Goal: Task Accomplishment & Management: Use online tool/utility

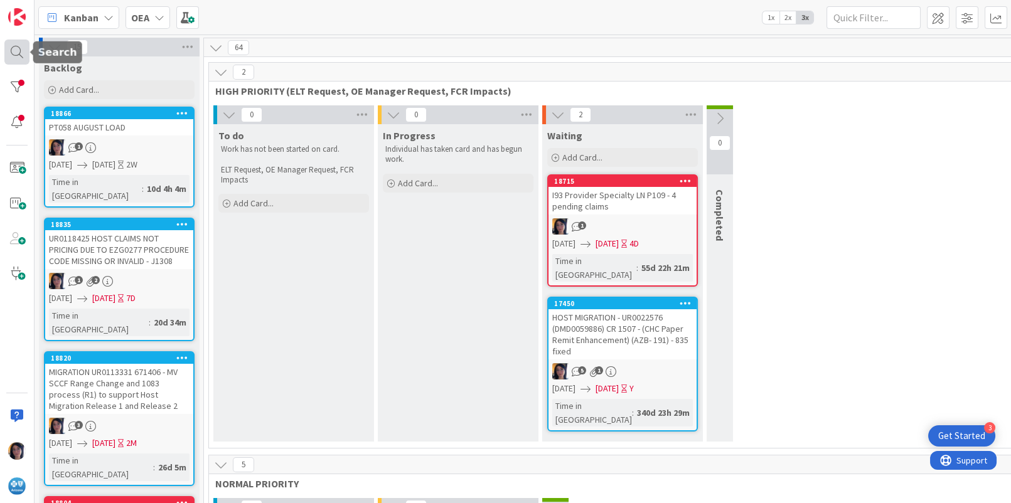
click at [18, 48] on div at bounding box center [16, 52] width 25 height 25
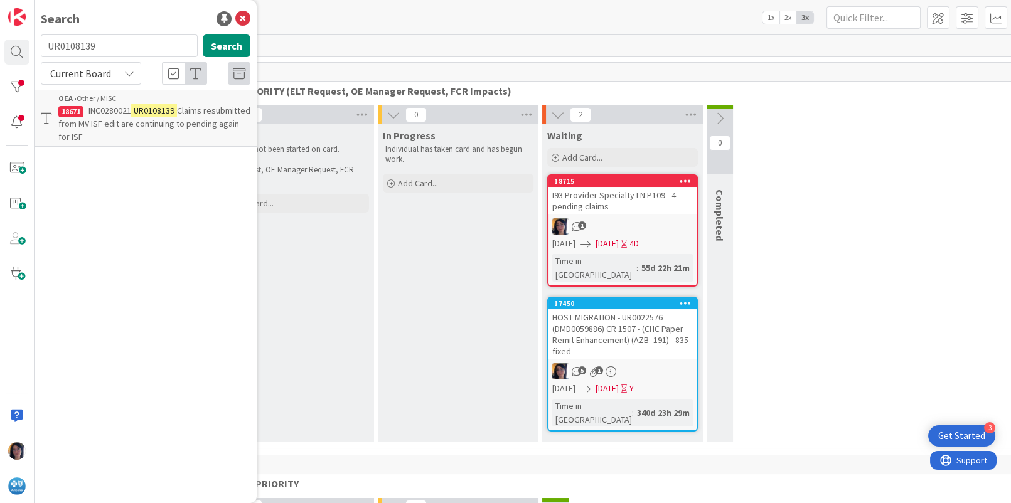
click at [74, 46] on input "UR0108139" at bounding box center [119, 46] width 157 height 23
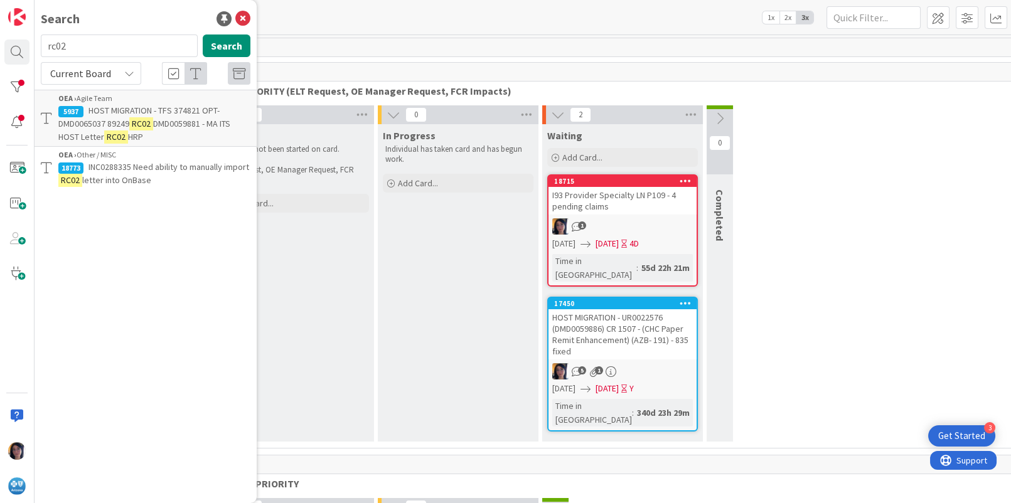
click at [44, 461] on div "Search rc02 Search Current Board OEA › Agile Team 5937 HOST MIGRATION - TFS 374…" at bounding box center [146, 251] width 222 height 503
click at [72, 50] on input "rc02" at bounding box center [119, 46] width 157 height 23
paste input "UR0012066"
type input "UR0012066"
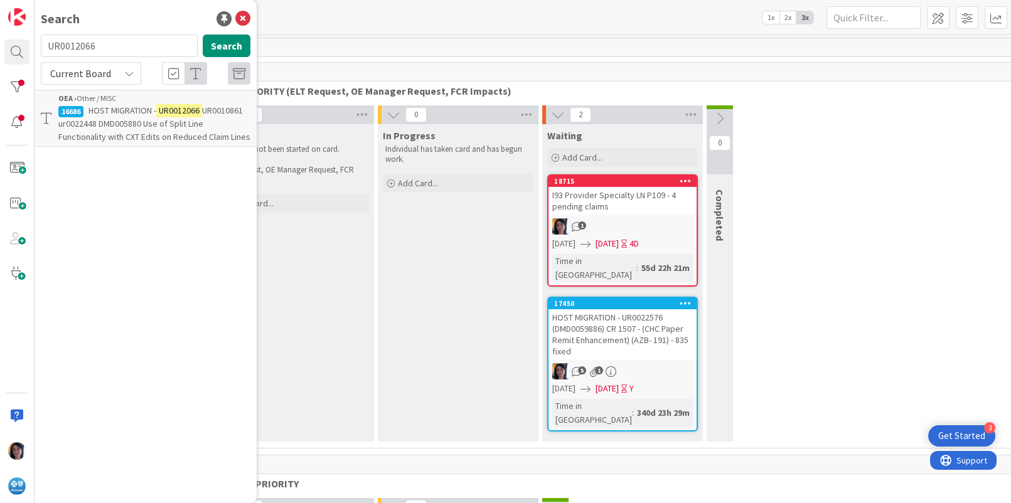
click at [68, 129] on p "HOST MIGRATION - UR0012066 UR0010861 ur0022448 DMD005880 Use of Split Line Func…" at bounding box center [154, 124] width 192 height 40
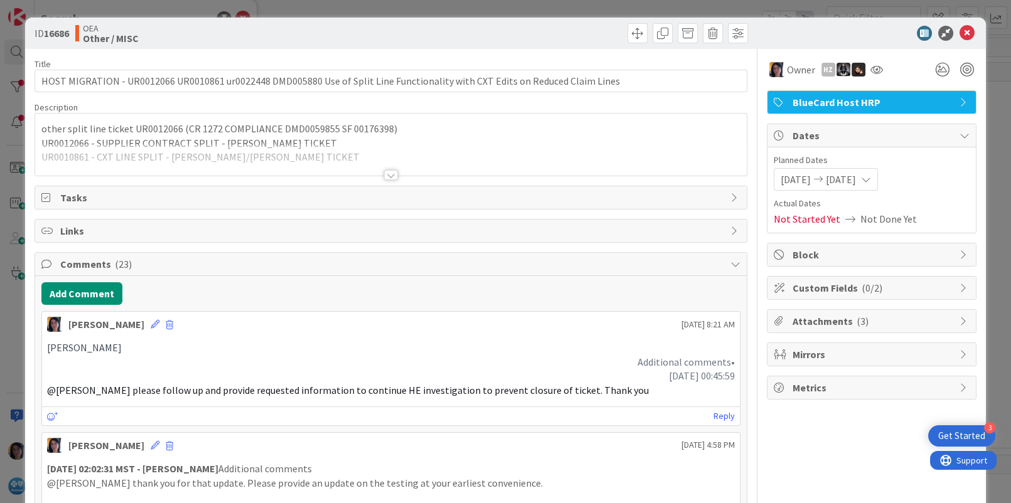
click at [124, 152] on div at bounding box center [390, 160] width 711 height 32
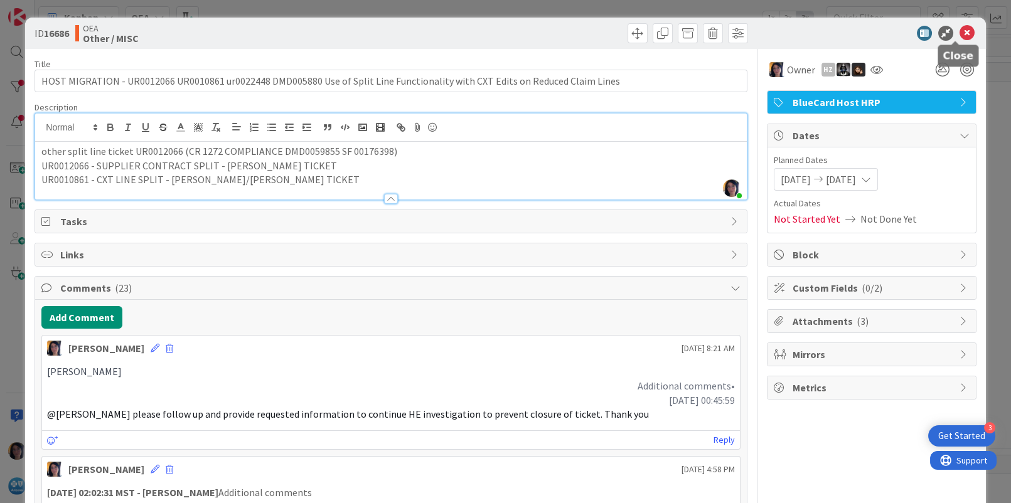
click at [960, 31] on icon at bounding box center [967, 33] width 15 height 15
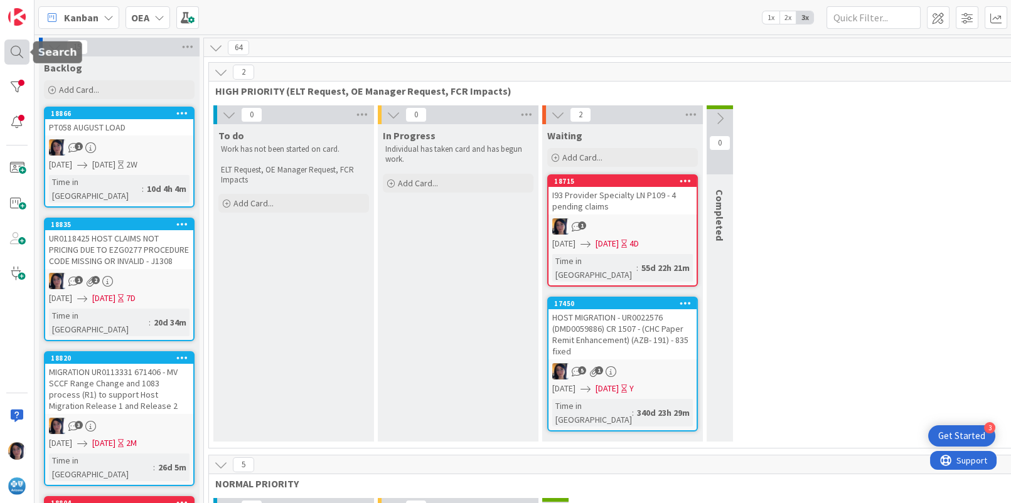
click at [14, 46] on div at bounding box center [16, 52] width 25 height 25
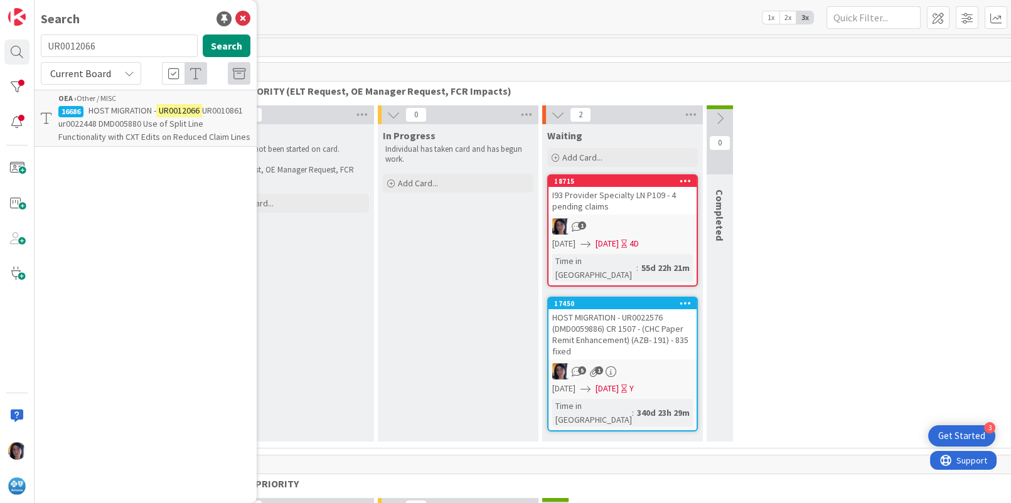
click at [85, 48] on input "UR0012066" at bounding box center [119, 46] width 157 height 23
type input "UR0096102"
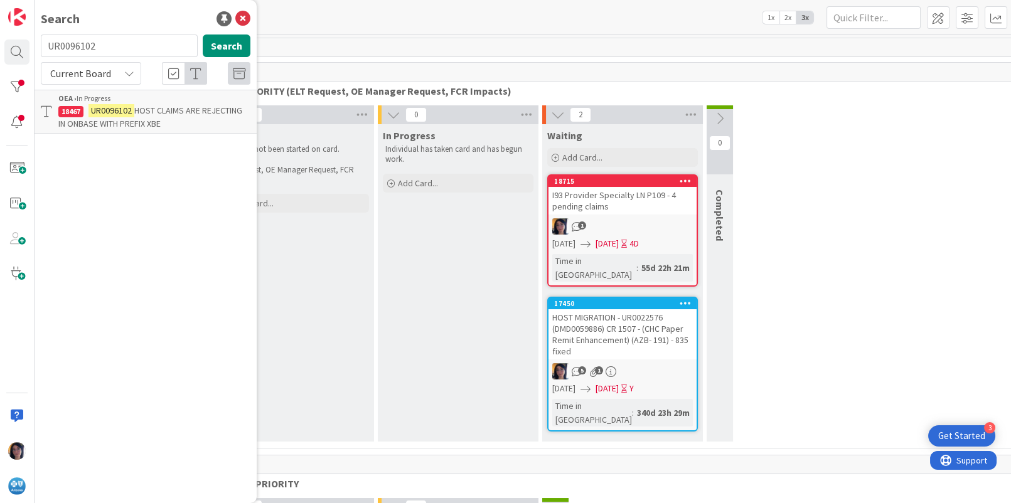
click at [99, 117] on p "UR0096102 HOST CLAIMS ARE REJECTING IN ONBASE WITH PREFIX XBE" at bounding box center [154, 117] width 192 height 26
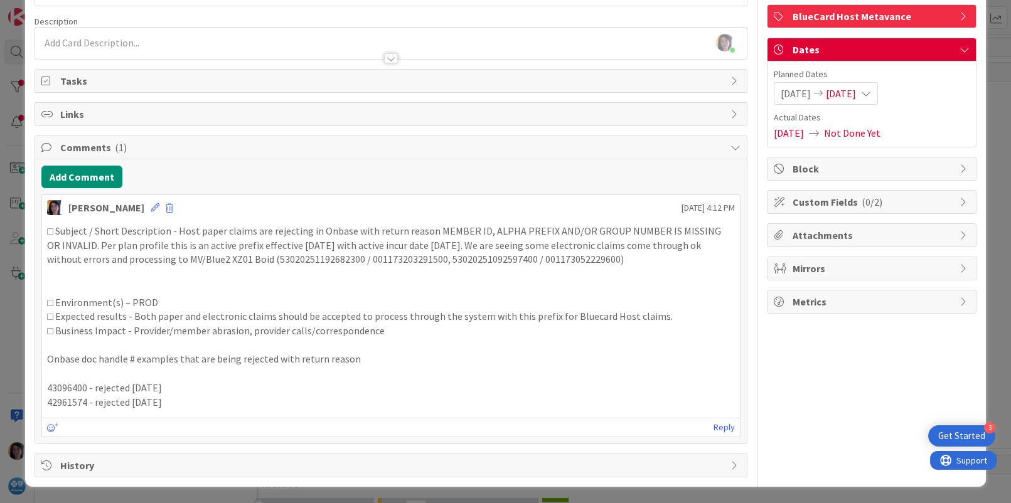
scroll to position [87, 0]
click at [453, 291] on p at bounding box center [390, 288] width 687 height 14
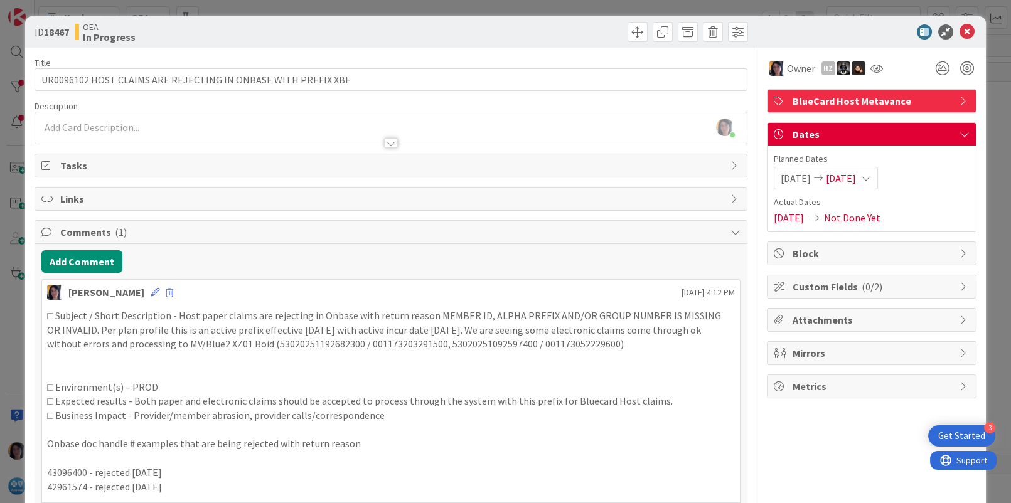
scroll to position [0, 0]
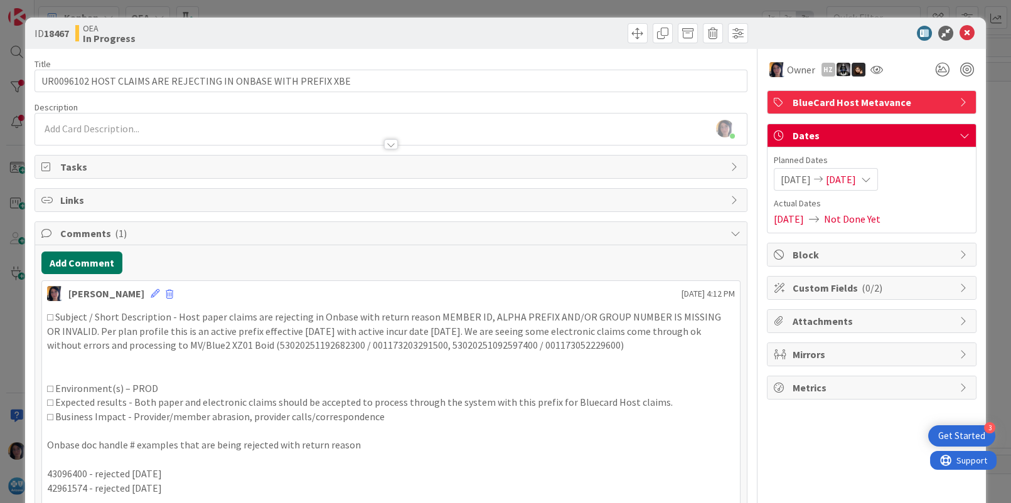
click at [85, 259] on button "Add Comment" at bounding box center [81, 263] width 81 height 23
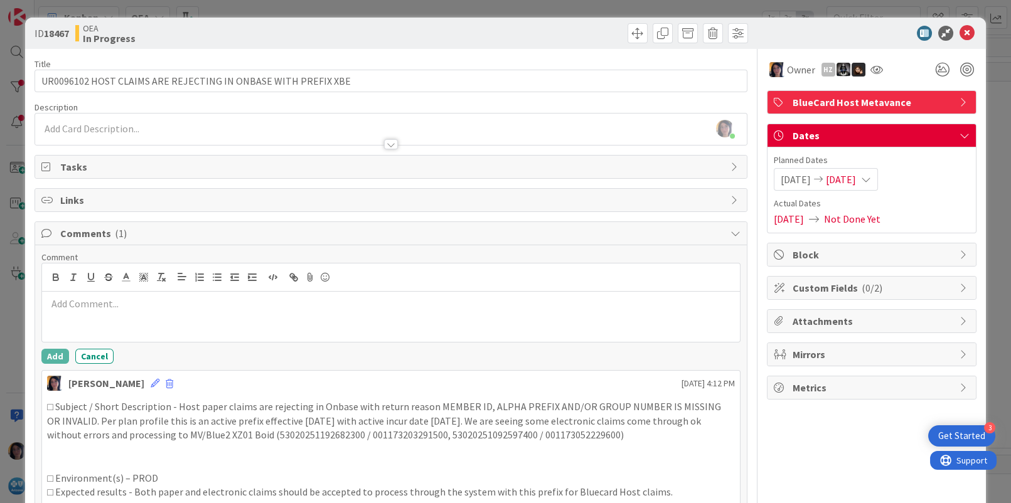
click at [84, 306] on p at bounding box center [390, 304] width 687 height 14
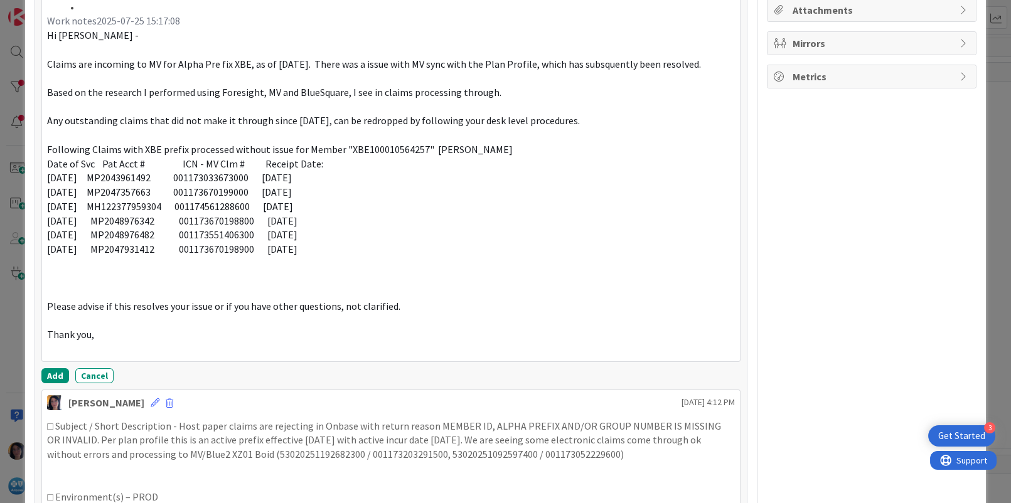
scroll to position [320, 0]
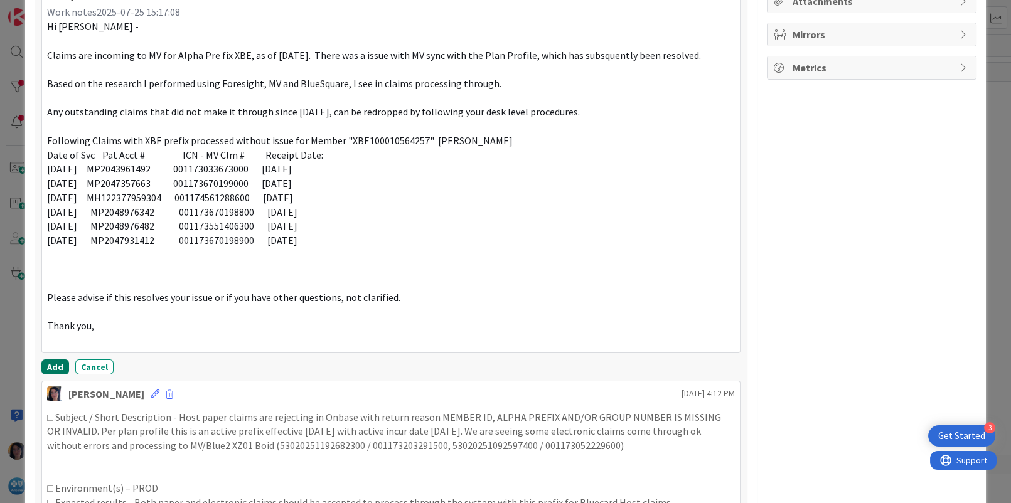
drag, startPoint x: 56, startPoint y: 365, endPoint x: 62, endPoint y: 366, distance: 6.3
click at [55, 365] on button "Add" at bounding box center [55, 367] width 28 height 15
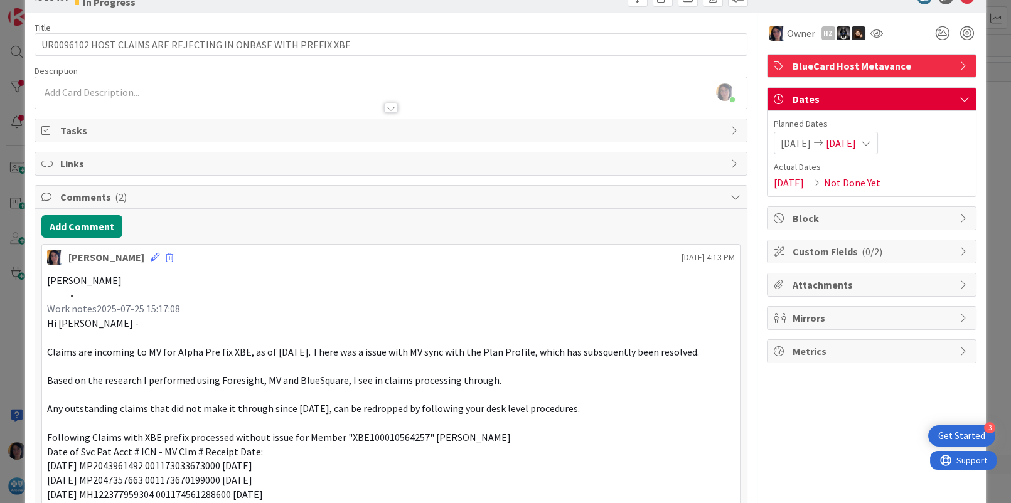
scroll to position [0, 0]
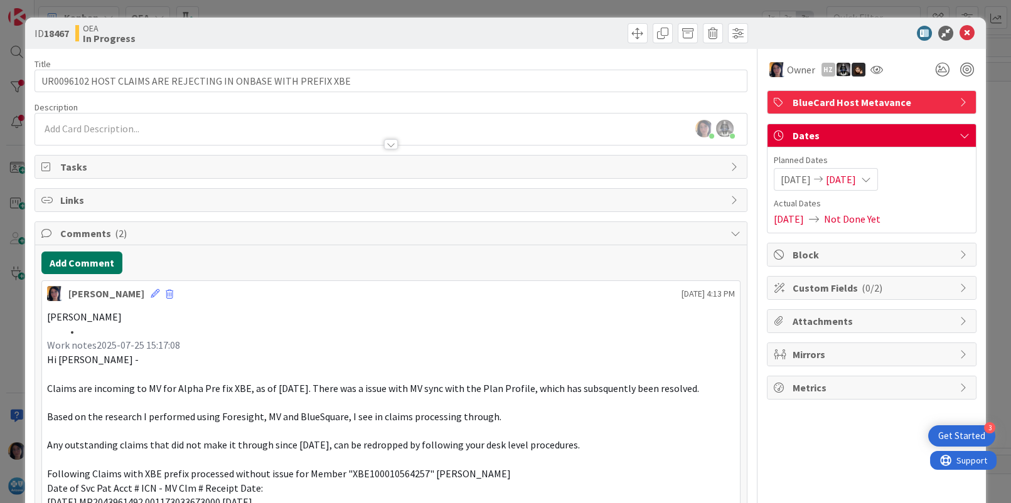
click at [89, 264] on button "Add Comment" at bounding box center [81, 263] width 81 height 23
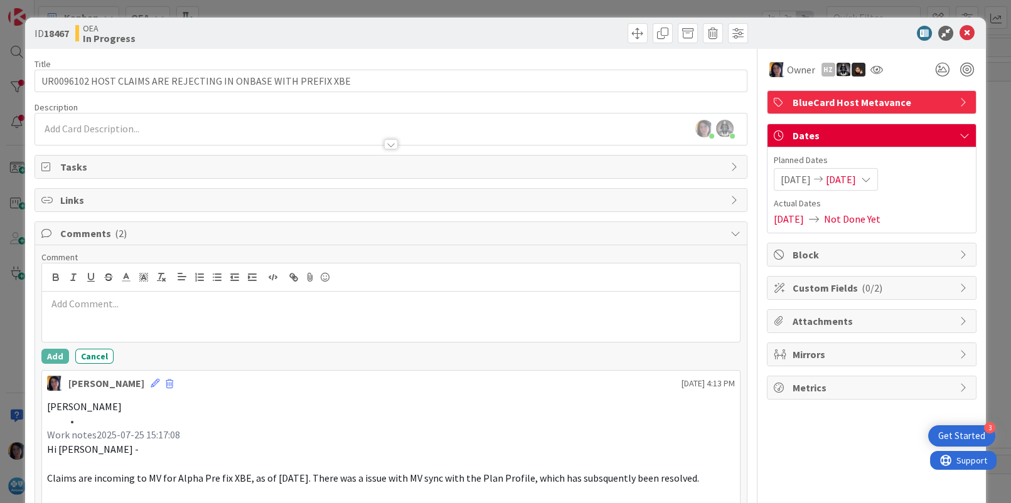
click at [132, 313] on div at bounding box center [390, 317] width 697 height 50
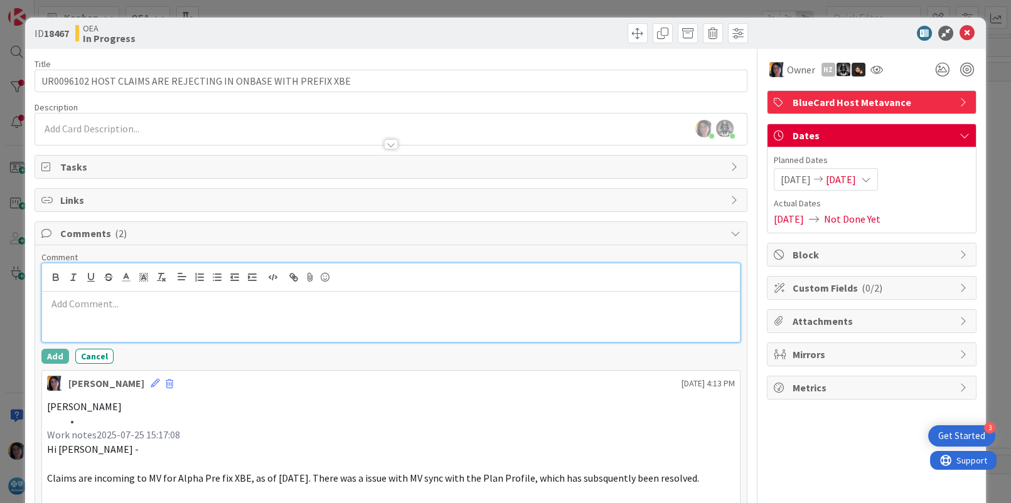
click at [77, 316] on div at bounding box center [390, 317] width 697 height 50
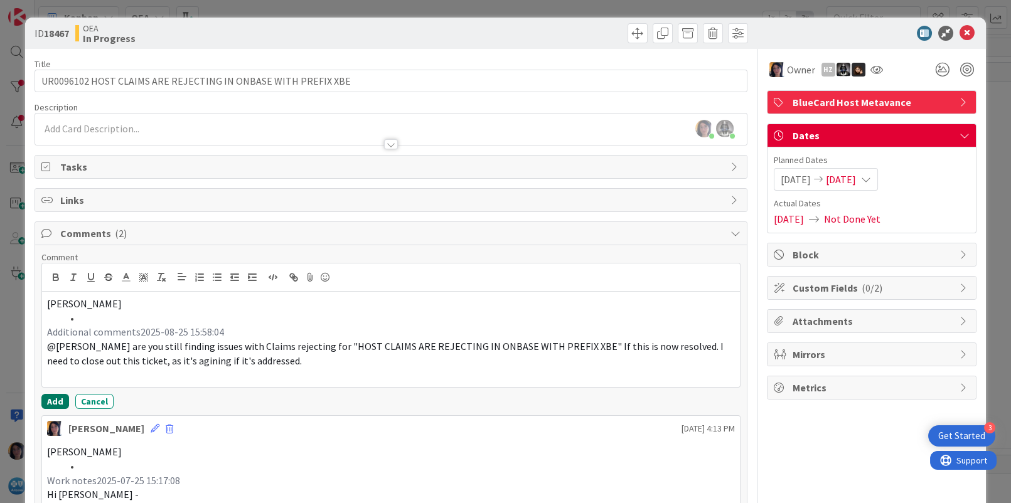
click at [54, 406] on button "Add" at bounding box center [55, 401] width 28 height 15
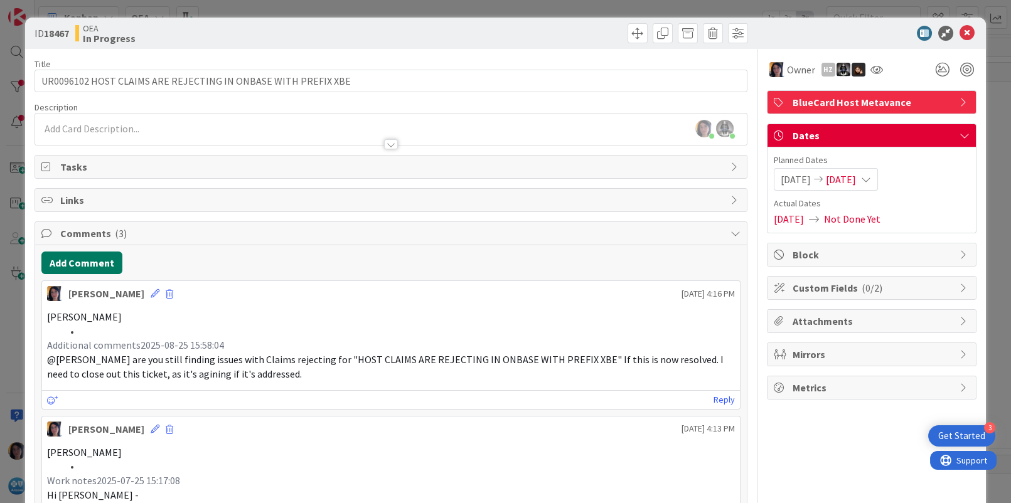
click at [69, 267] on button "Add Comment" at bounding box center [81, 263] width 81 height 23
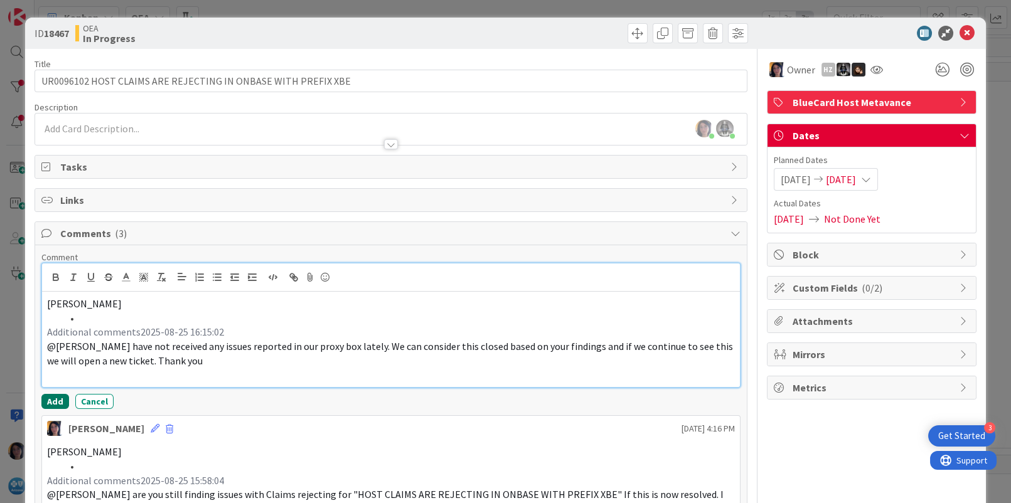
click at [55, 404] on button "Add" at bounding box center [55, 401] width 28 height 15
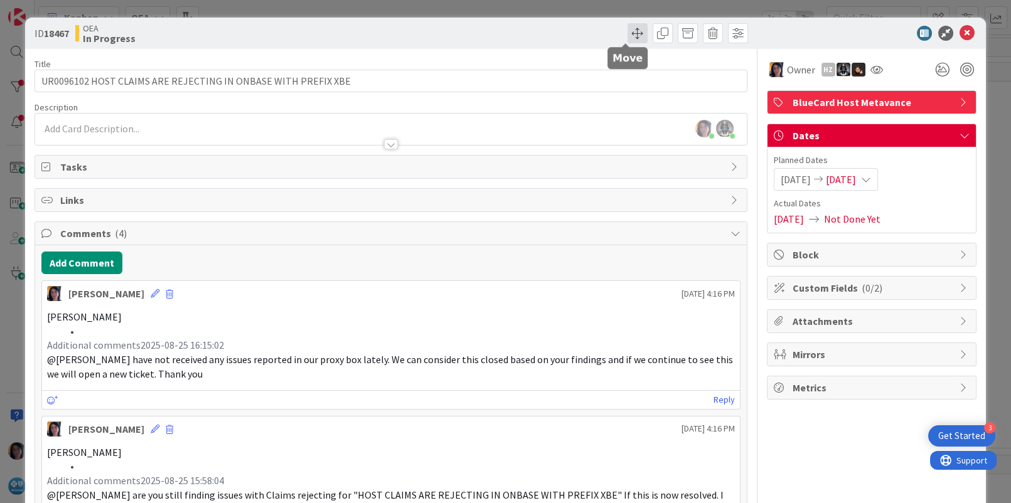
click at [628, 33] on span at bounding box center [638, 33] width 20 height 20
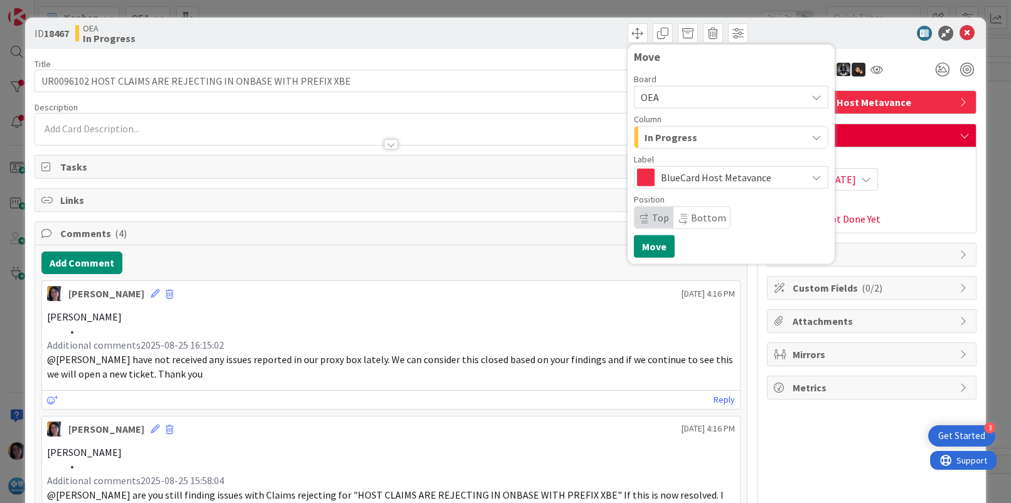
click at [653, 136] on span "In Progress" at bounding box center [671, 137] width 53 height 16
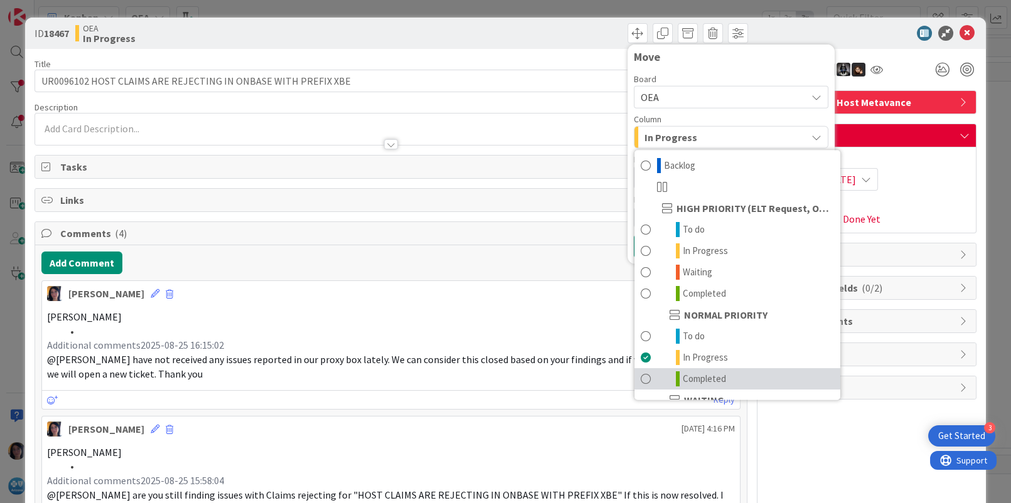
click at [687, 378] on span "Completed" at bounding box center [704, 379] width 43 height 15
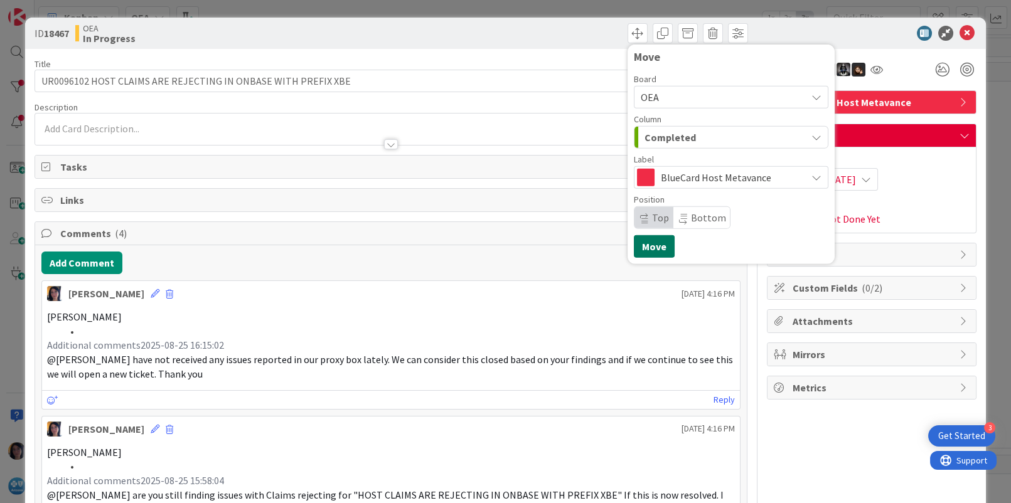
click at [643, 242] on button "Move" at bounding box center [654, 246] width 41 height 23
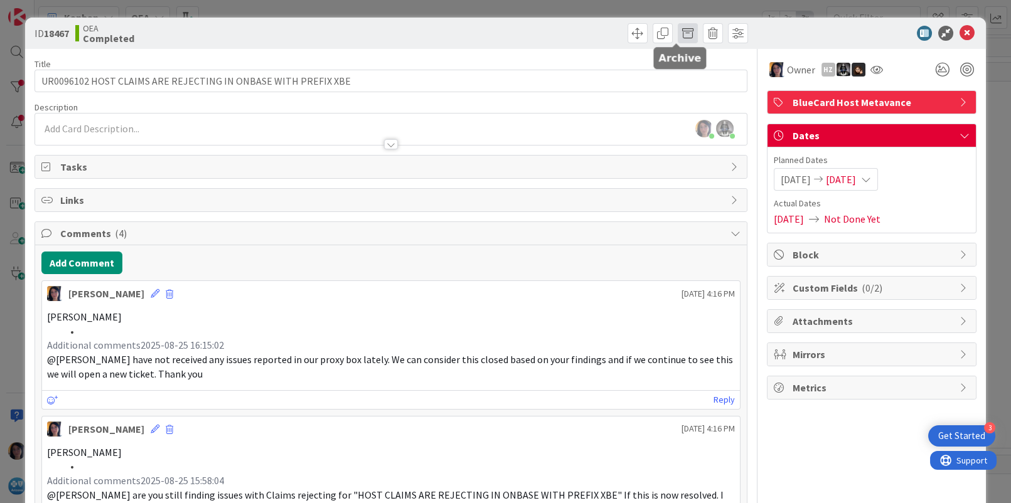
click at [678, 36] on span at bounding box center [688, 33] width 20 height 20
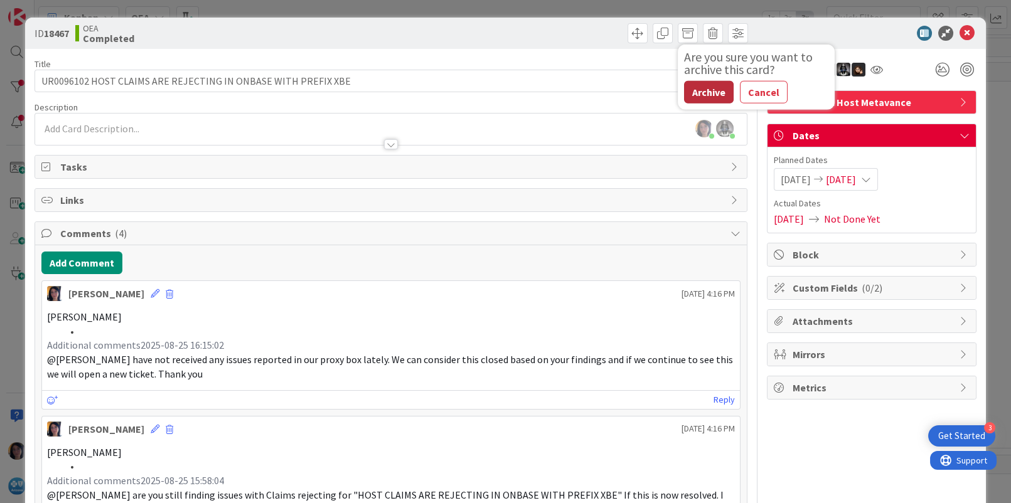
click at [693, 95] on button "Archive" at bounding box center [709, 92] width 50 height 23
